Goal: Information Seeking & Learning: Find specific page/section

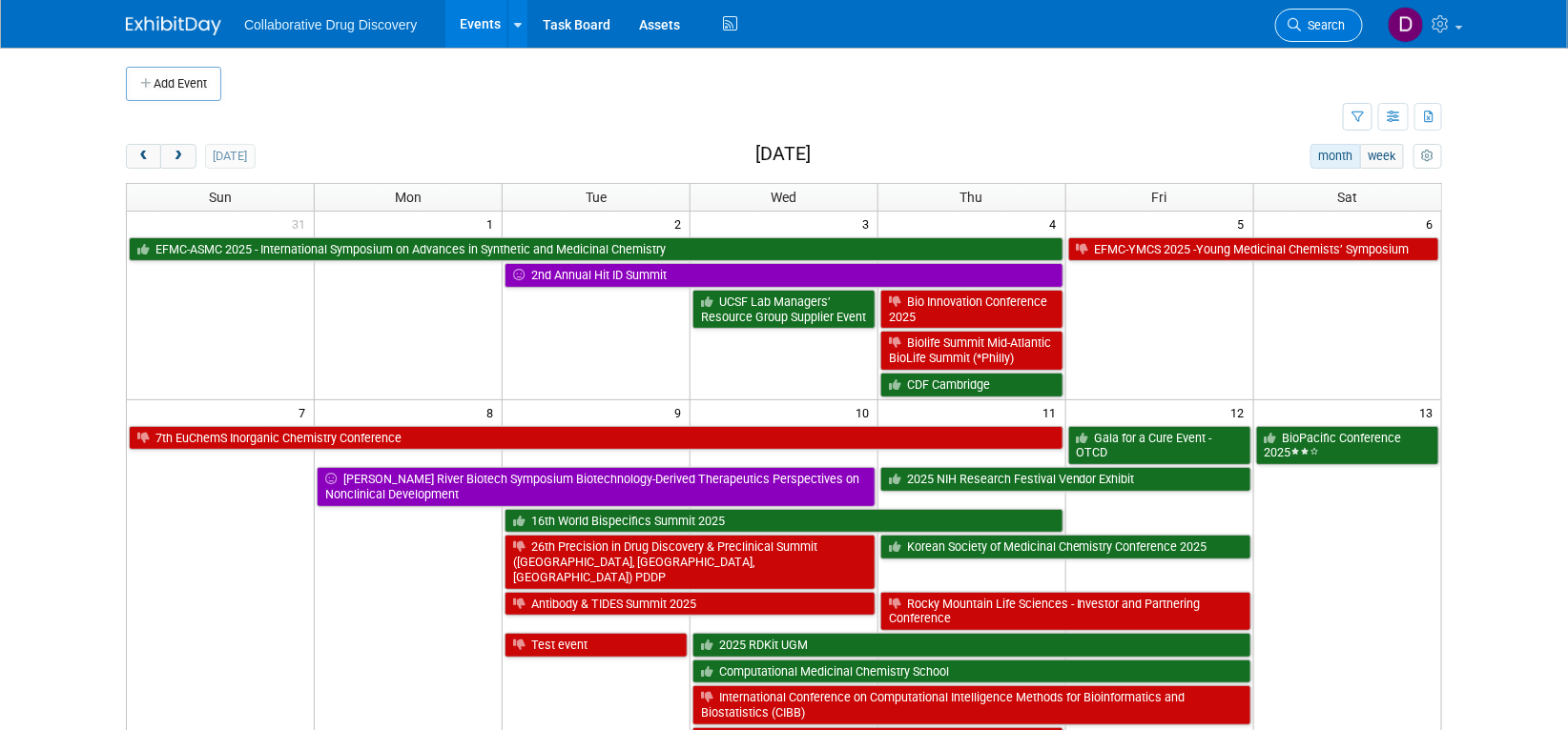
click at [1342, 21] on span "Search" at bounding box center [1323, 25] width 44 height 14
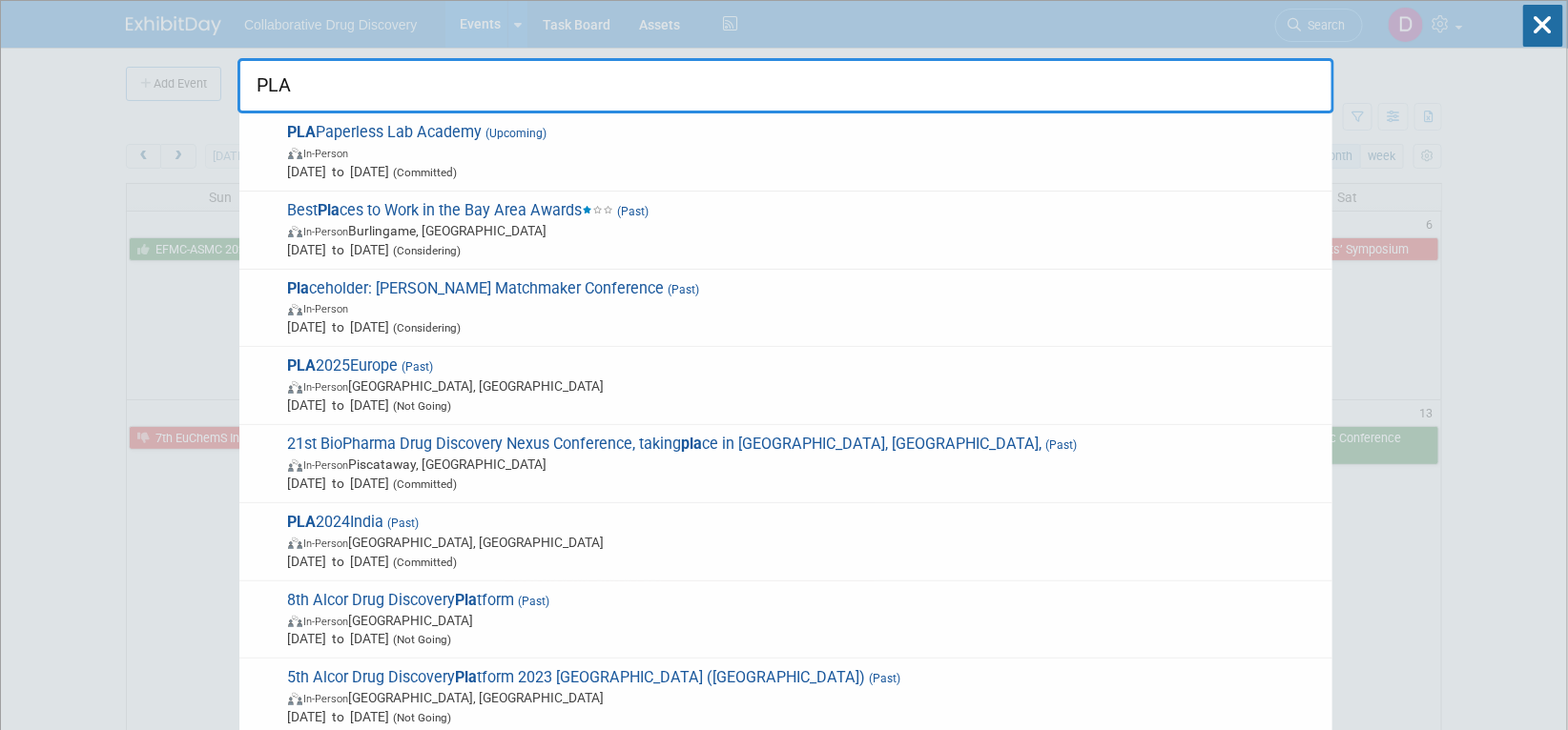
type input "PLA"
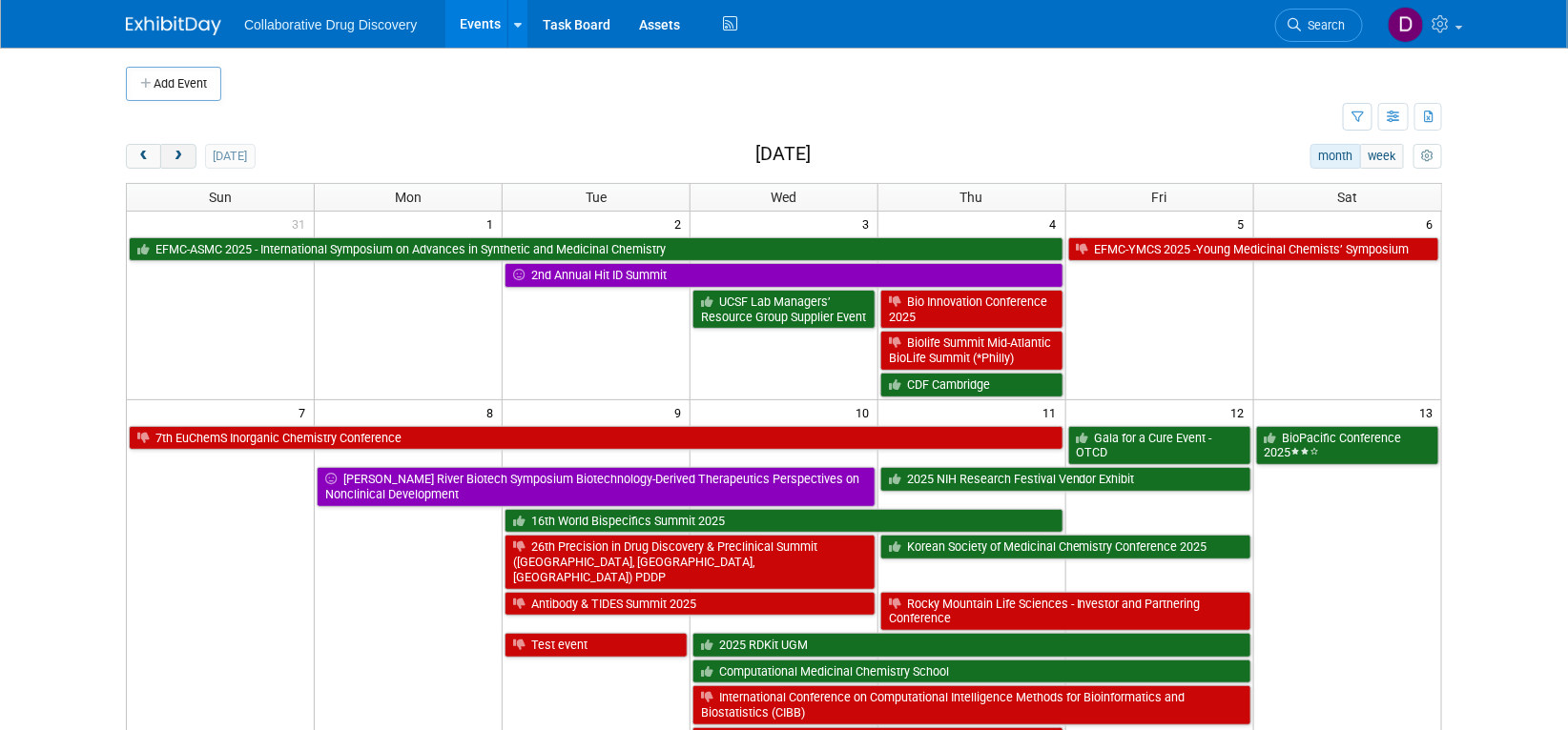
click at [174, 160] on span "next" at bounding box center [178, 157] width 14 height 12
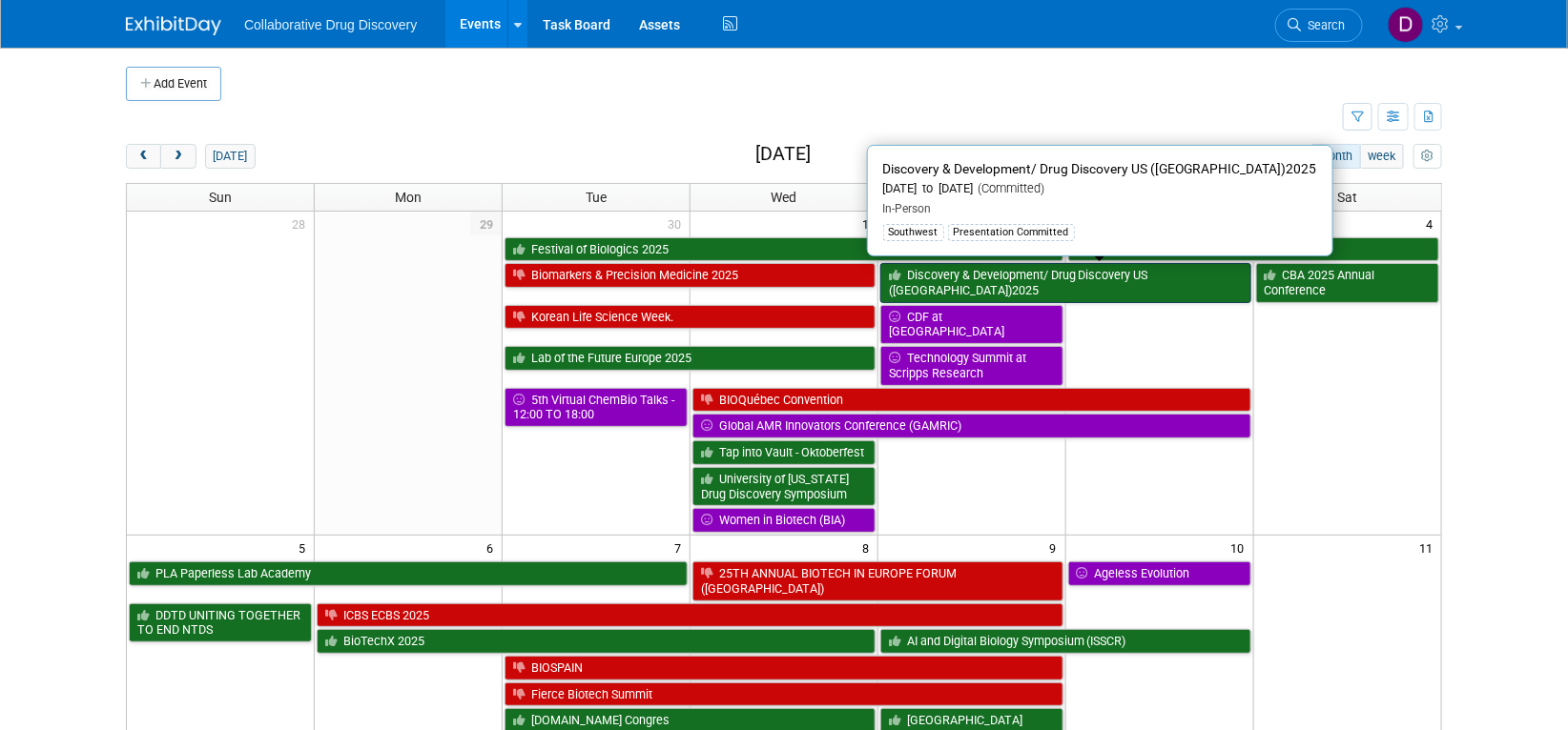
click at [956, 280] on link "Discovery & Development/ Drug Discovery US ([GEOGRAPHIC_DATA])2025" at bounding box center [1065, 282] width 371 height 39
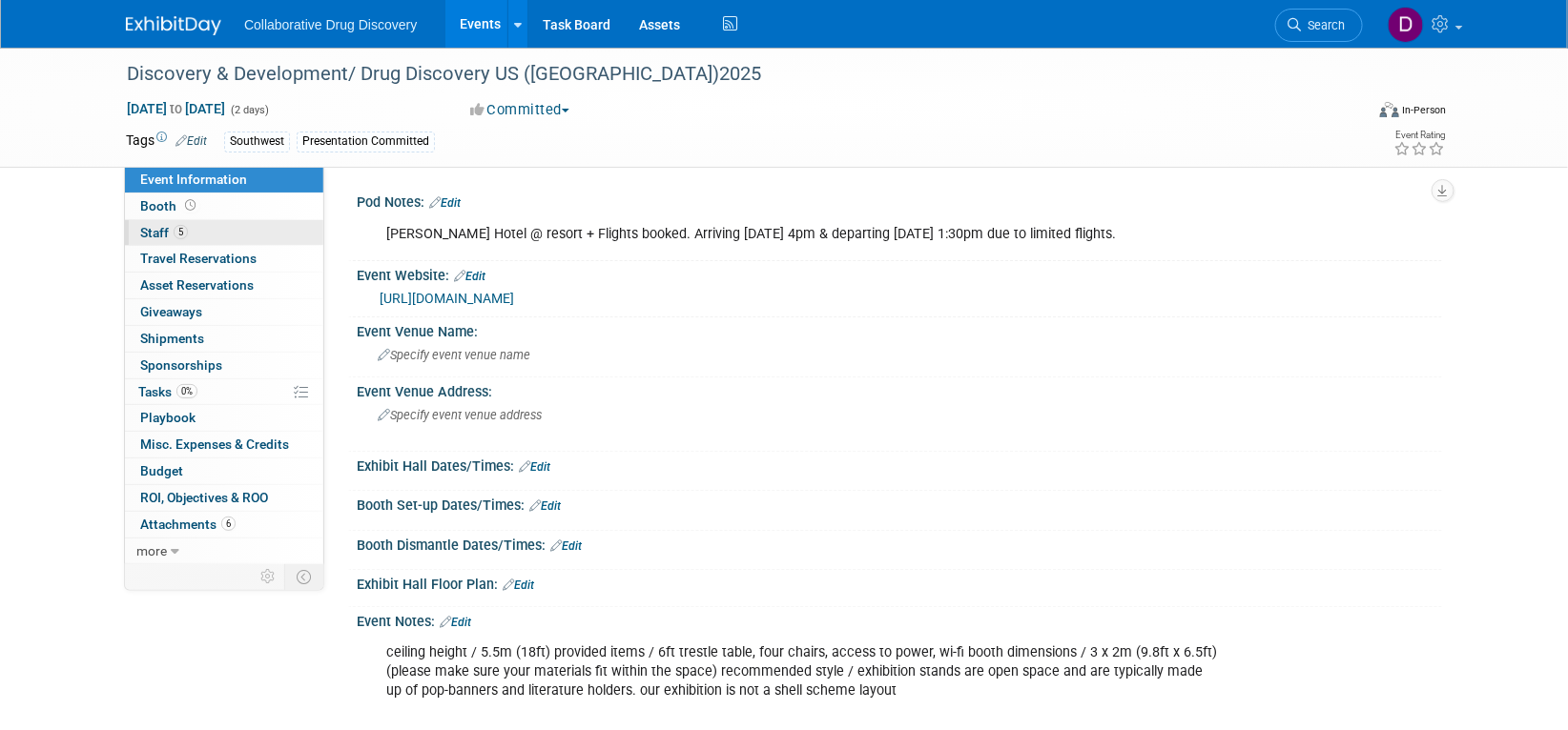
click at [195, 235] on link "5 Staff 5" at bounding box center [223, 233] width 198 height 26
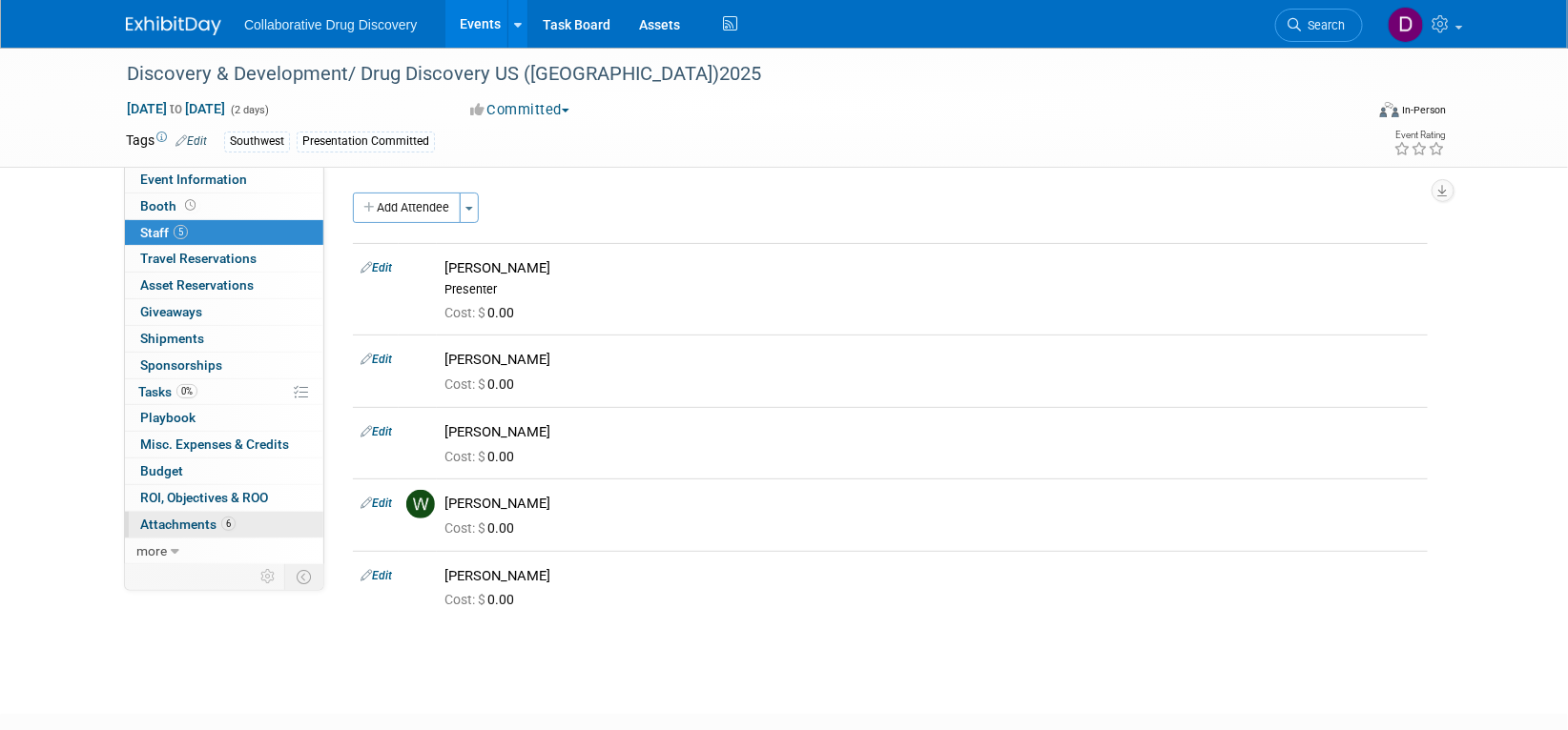
click at [251, 530] on link "6 Attachments 6" at bounding box center [223, 525] width 198 height 26
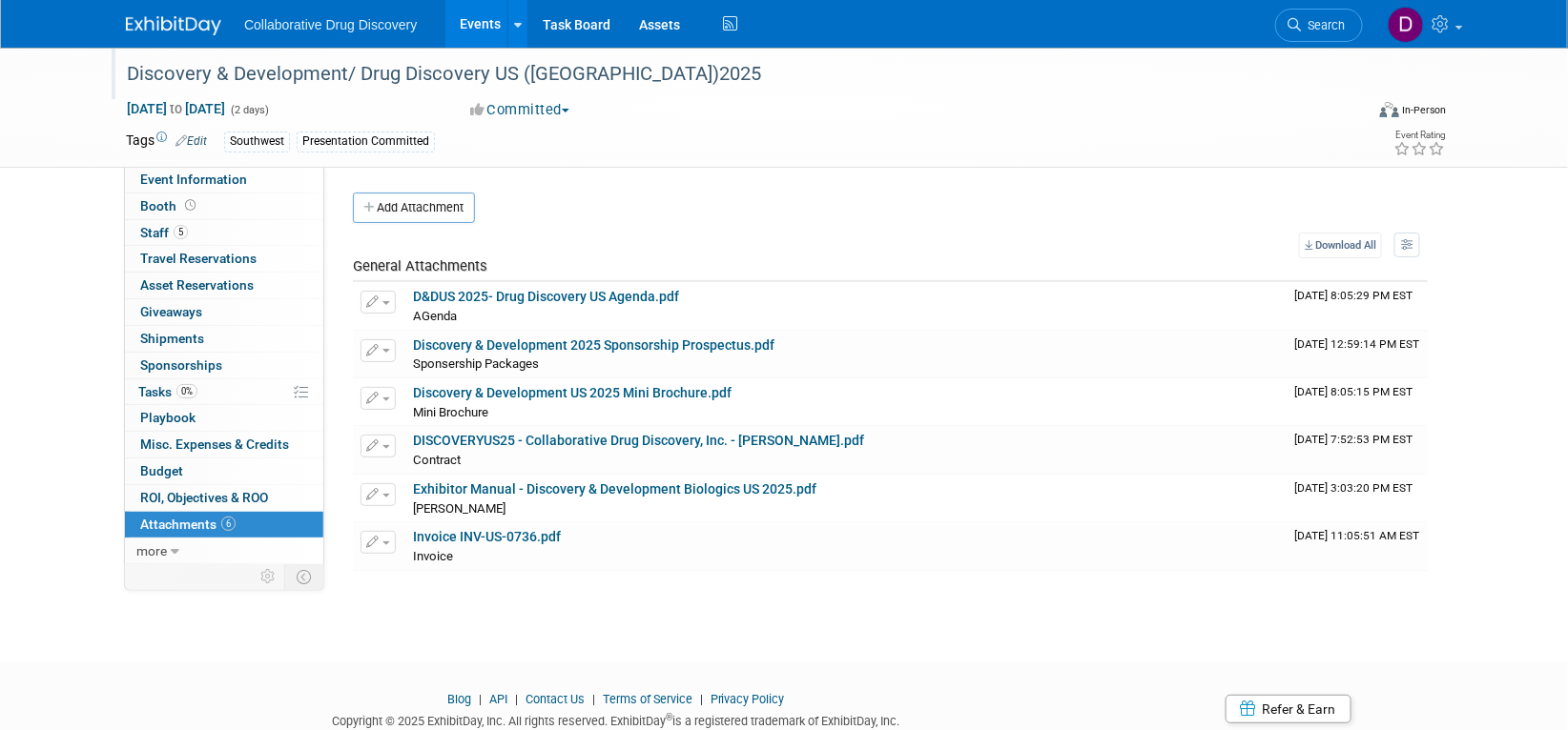
click at [331, 66] on div "Discovery & Development/ Drug Discovery US ([GEOGRAPHIC_DATA])2025" at bounding box center [726, 74] width 1214 height 34
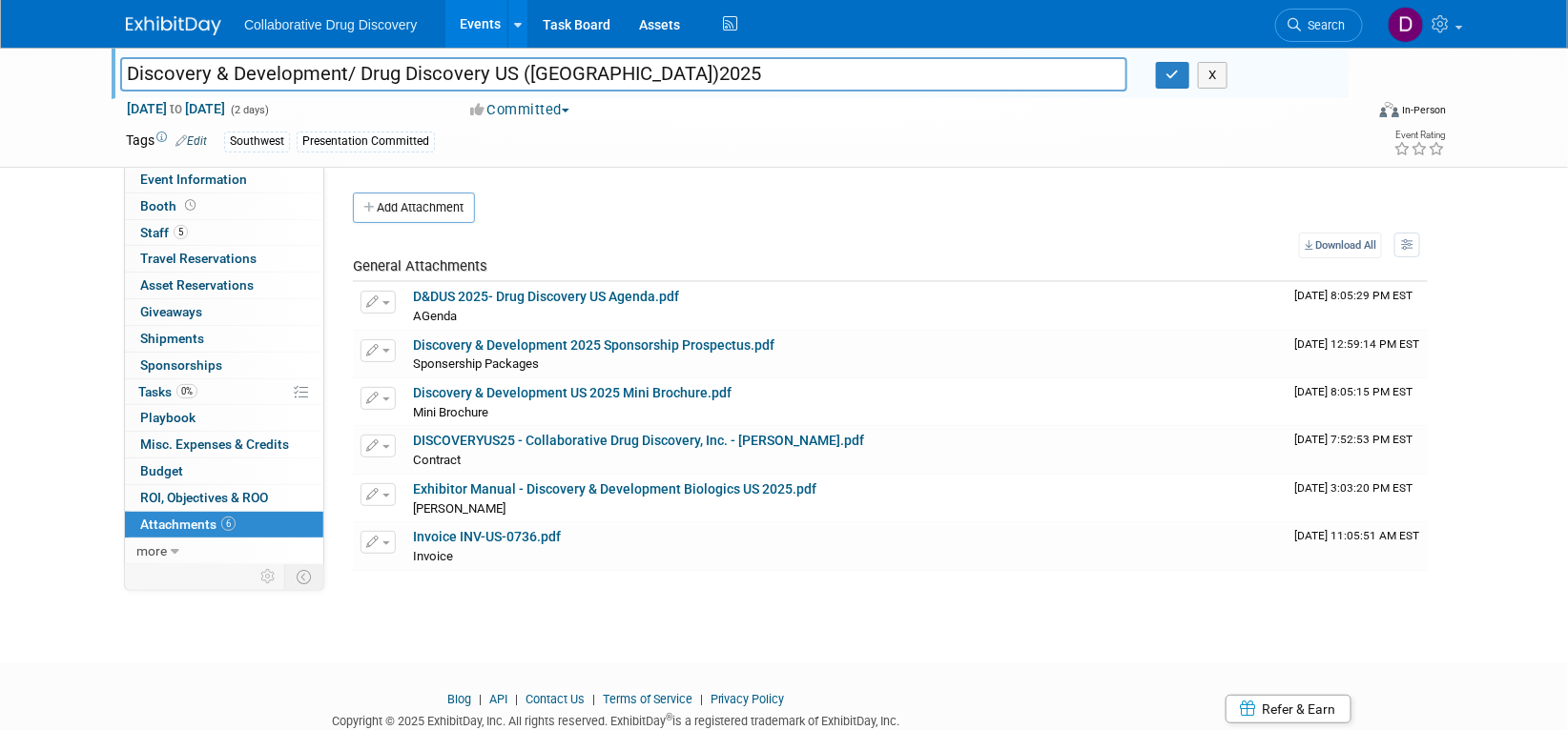
click at [331, 66] on input "Discovery & Development/ Drug Discovery US ([GEOGRAPHIC_DATA])2025" at bounding box center [622, 73] width 1006 height 33
click at [211, 179] on span "Event Information" at bounding box center [194, 179] width 107 height 15
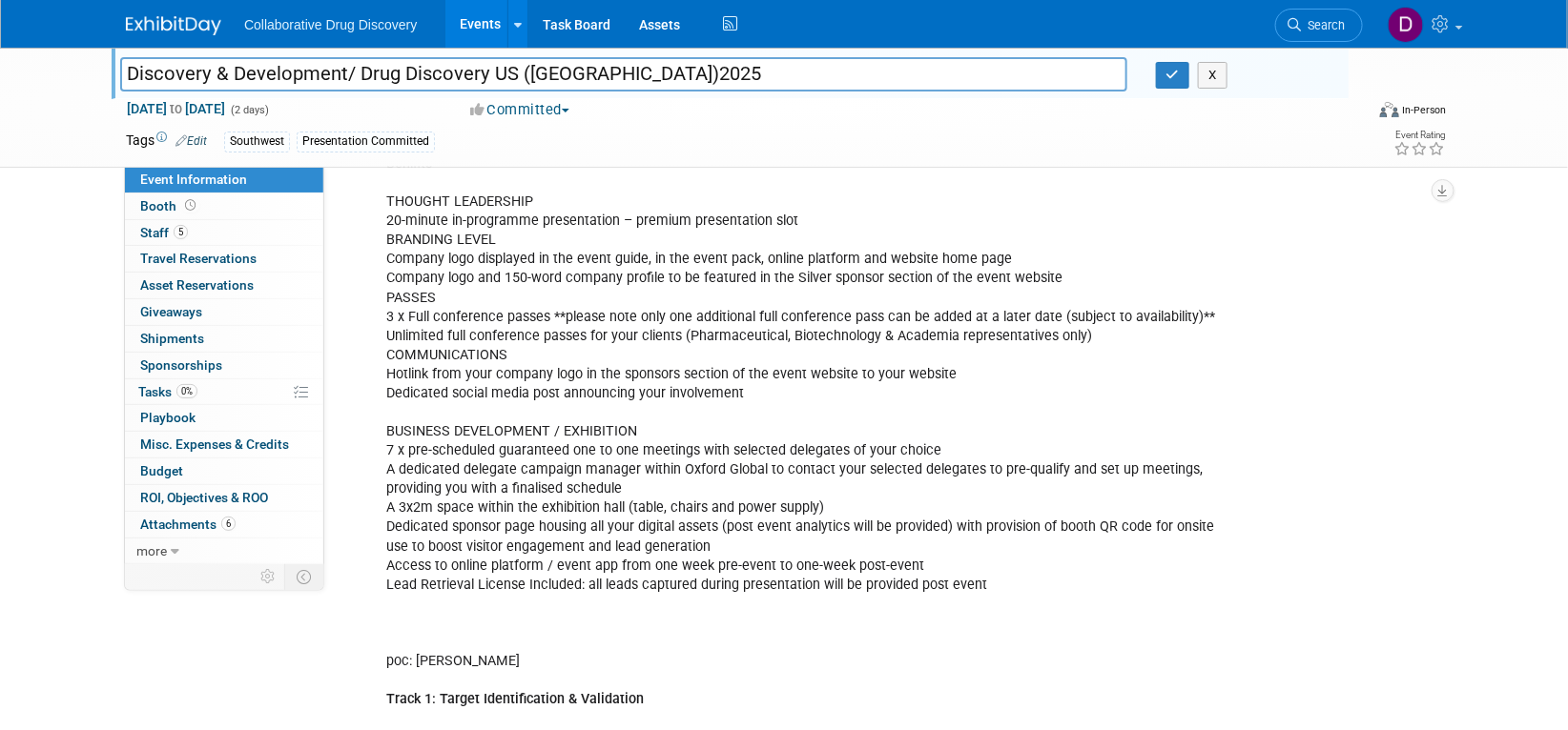
scroll to position [1056, 0]
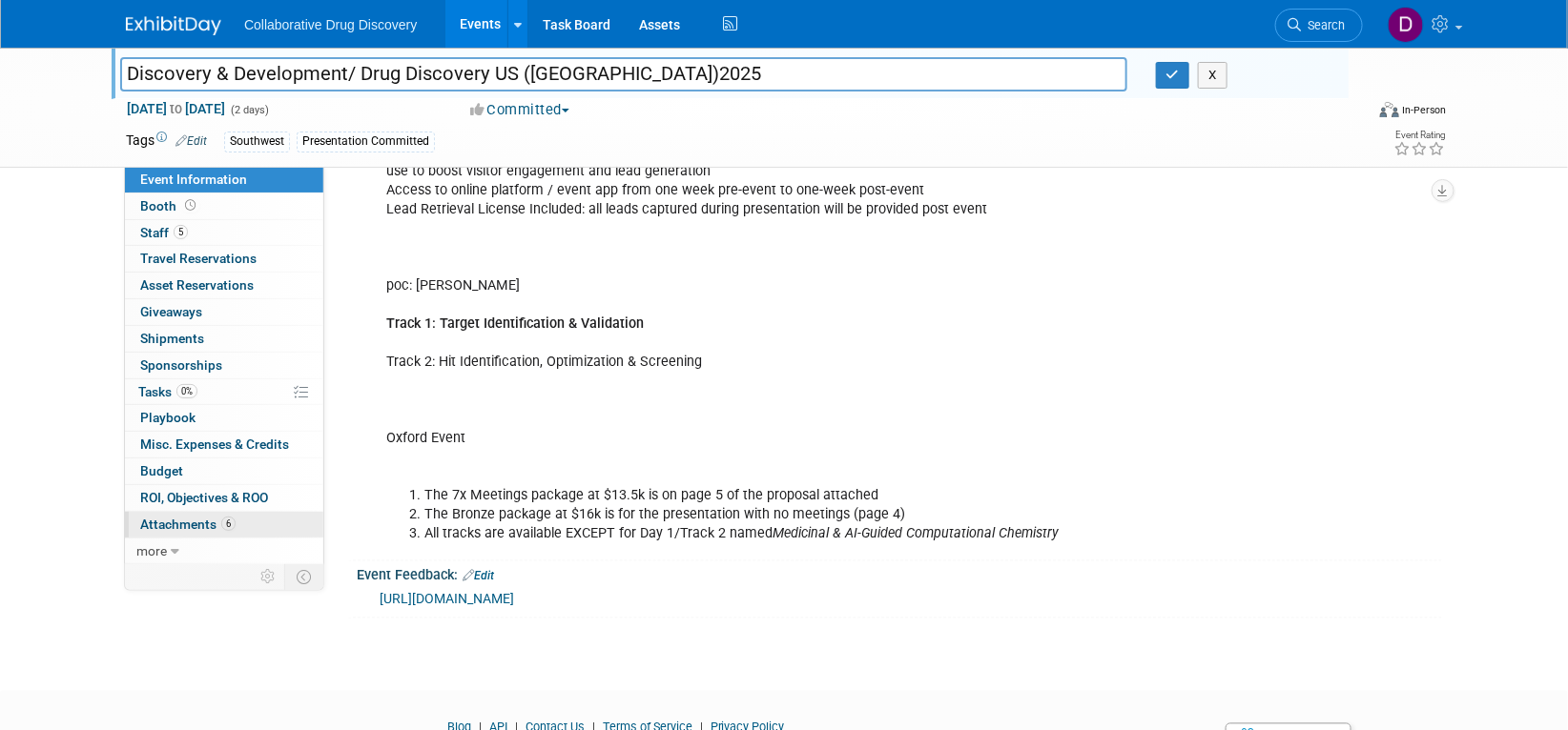
click at [195, 521] on span "Attachments 6" at bounding box center [189, 524] width 96 height 15
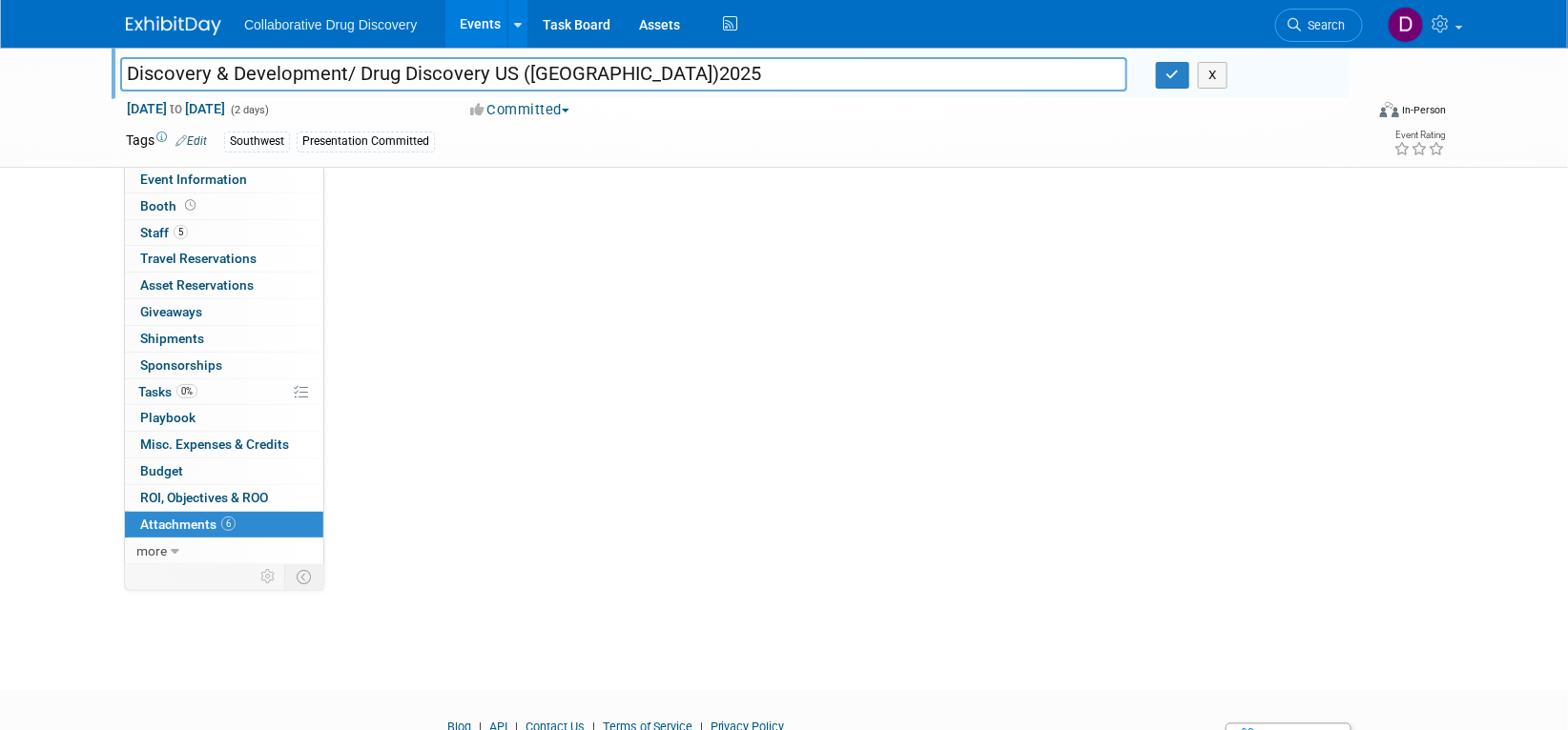
scroll to position [0, 0]
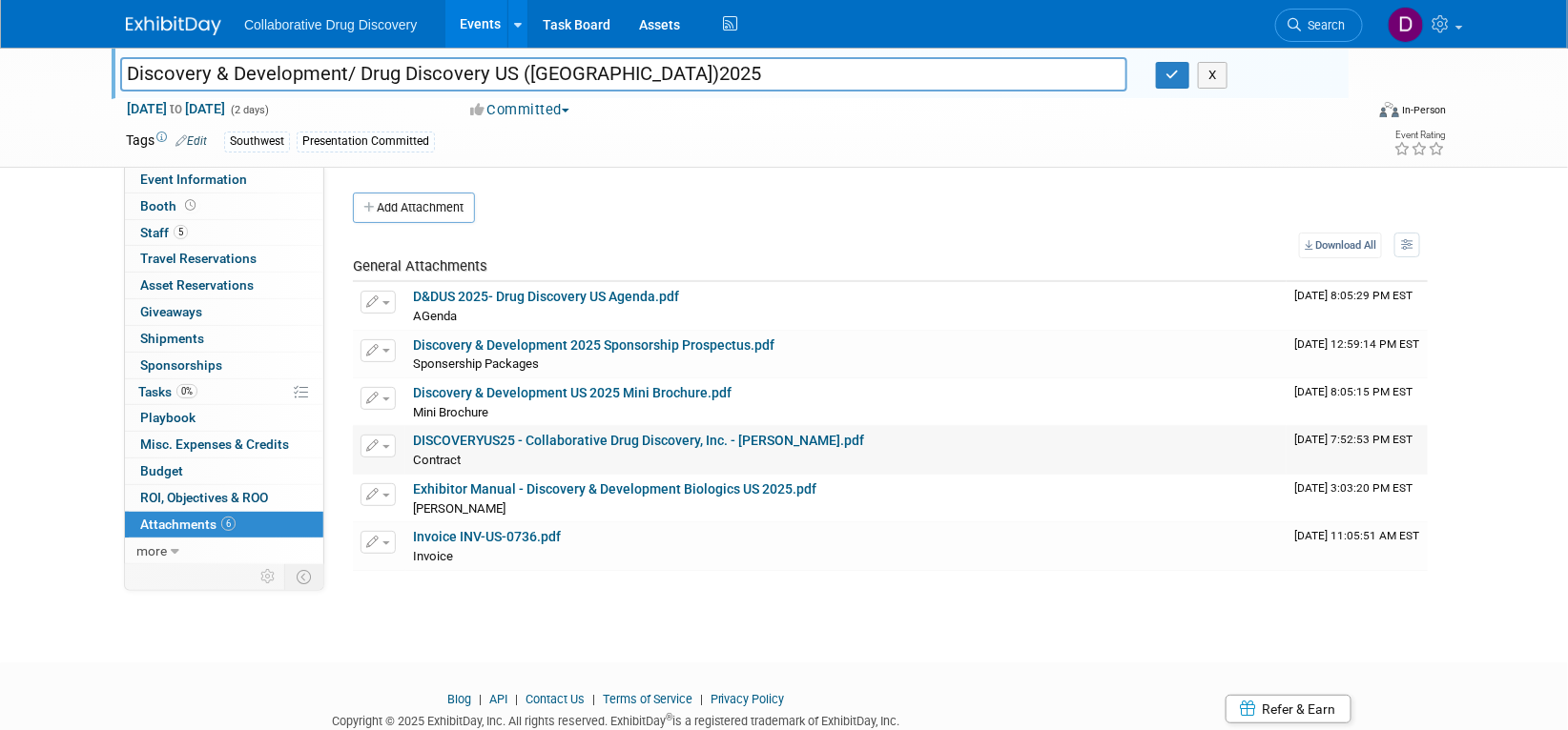
click at [493, 446] on link "DISCOVERYUS25 - Collaborative Drug Discovery, Inc. - Daniel Castro.pdf" at bounding box center [638, 440] width 451 height 15
